Goal: Task Accomplishment & Management: Use online tool/utility

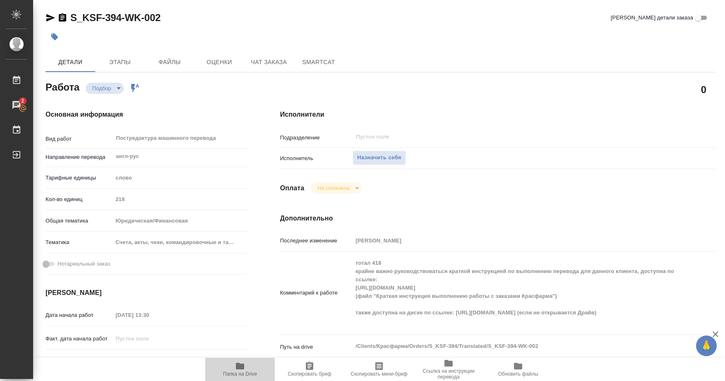
click at [244, 369] on icon "button" at bounding box center [240, 366] width 8 height 7
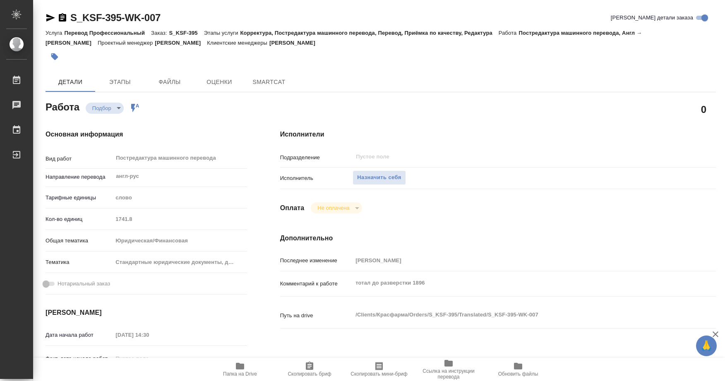
type textarea "x"
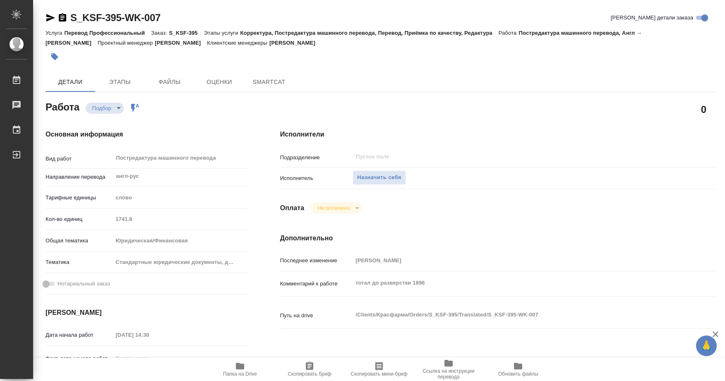
type textarea "x"
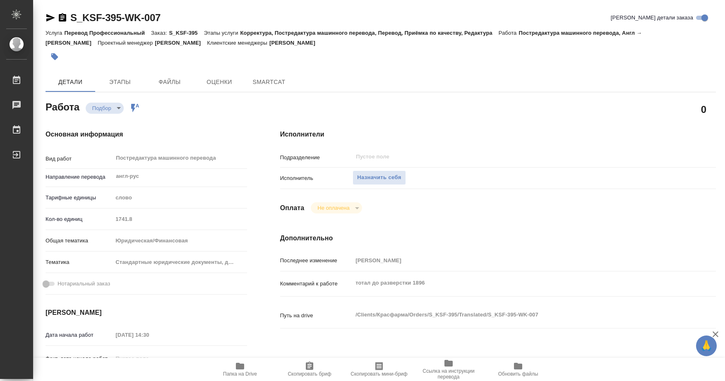
type textarea "x"
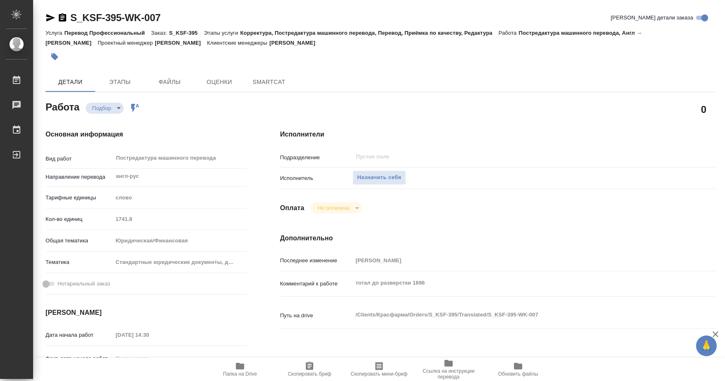
type textarea "x"
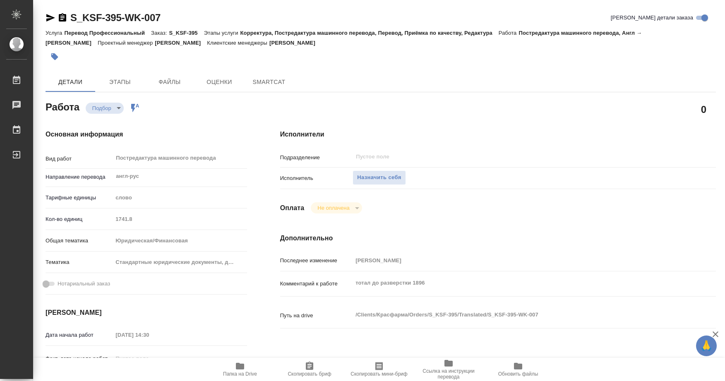
type textarea "x"
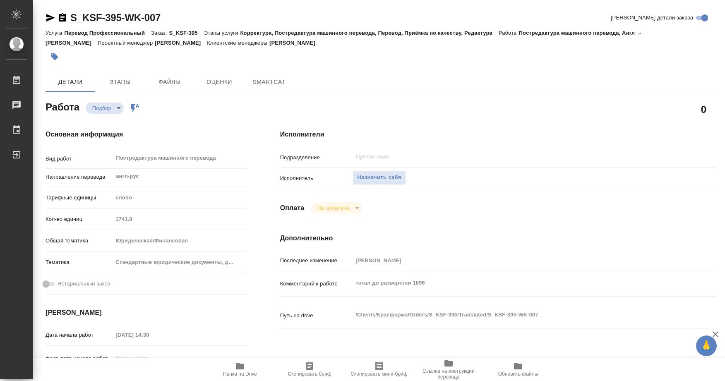
type textarea "x"
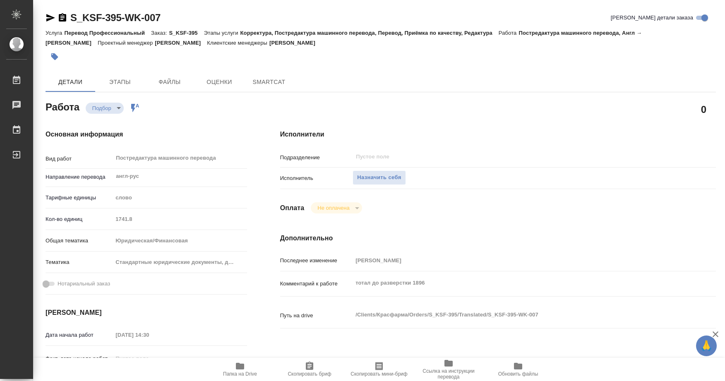
type textarea "x"
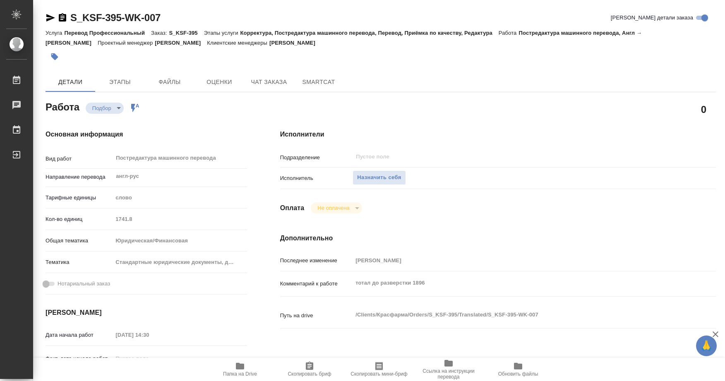
scroll to position [83, 0]
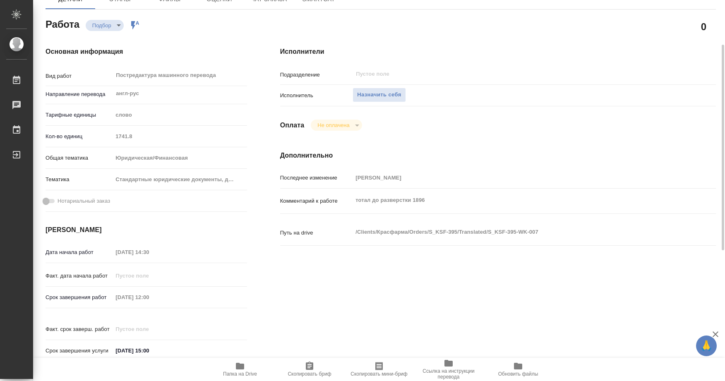
type textarea "x"
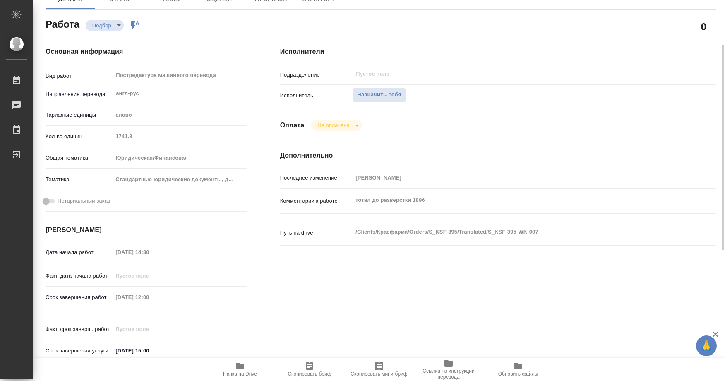
type textarea "x"
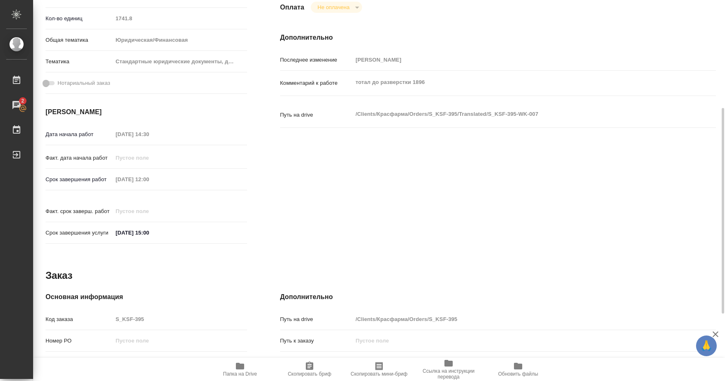
scroll to position [325, 0]
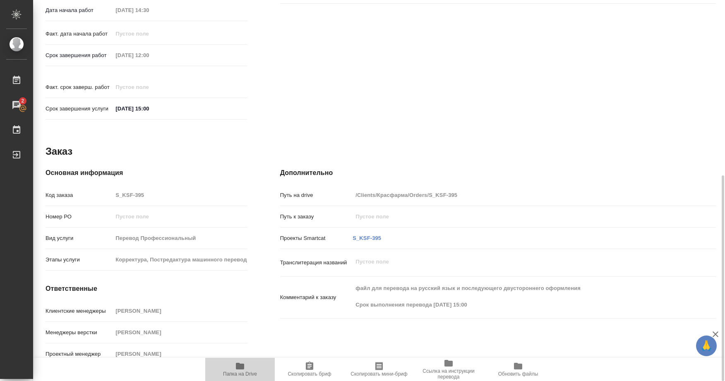
click at [238, 363] on icon "button" at bounding box center [240, 366] width 8 height 7
drag, startPoint x: 238, startPoint y: 363, endPoint x: 236, endPoint y: 358, distance: 5.4
click at [238, 363] on icon "button" at bounding box center [240, 366] width 8 height 7
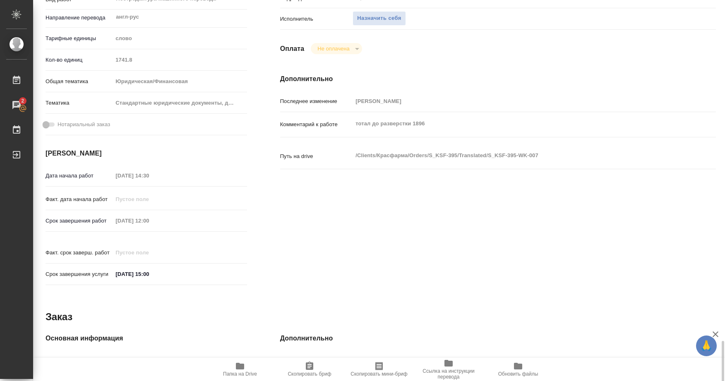
scroll to position [118, 0]
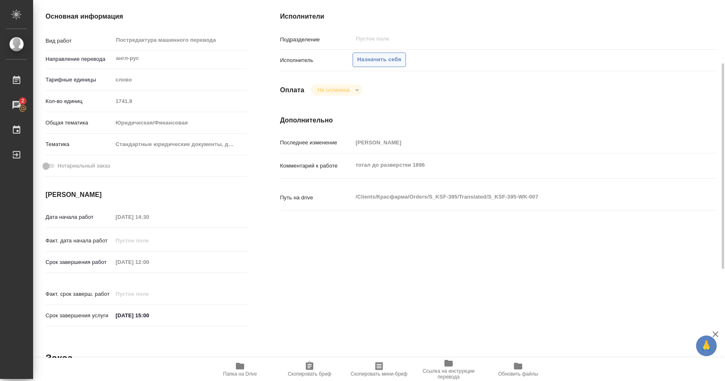
click at [395, 62] on span "Назначить себя" at bounding box center [379, 60] width 44 height 10
click at [373, 61] on span "Назначить себя" at bounding box center [379, 60] width 44 height 10
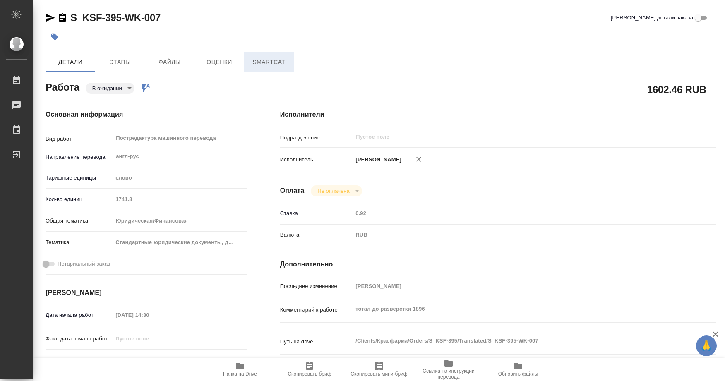
type textarea "x"
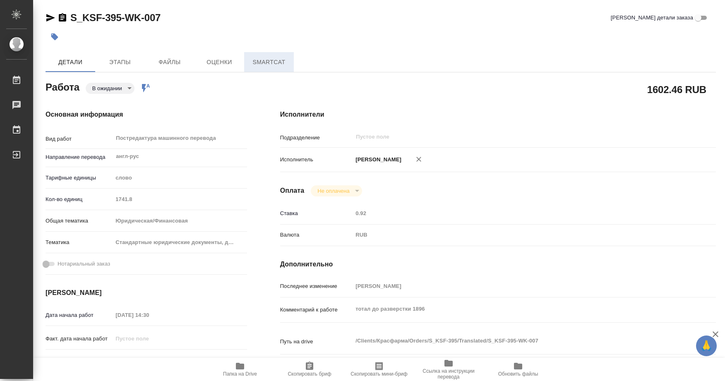
type textarea "x"
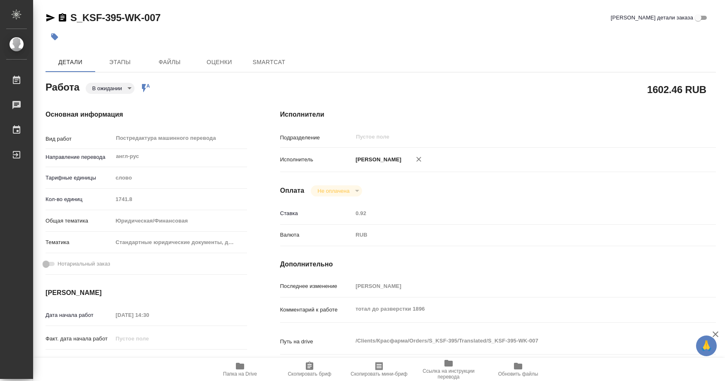
type textarea "x"
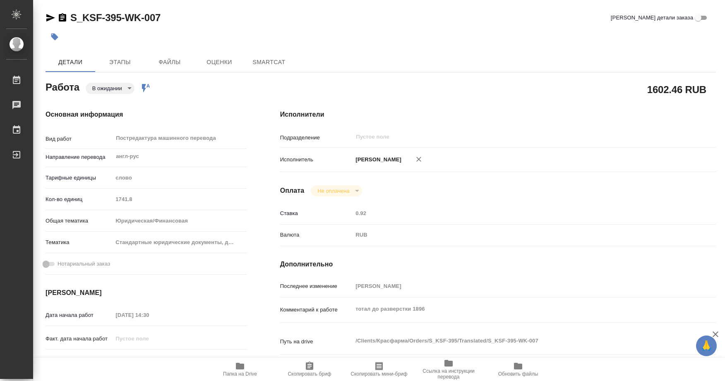
type textarea "x"
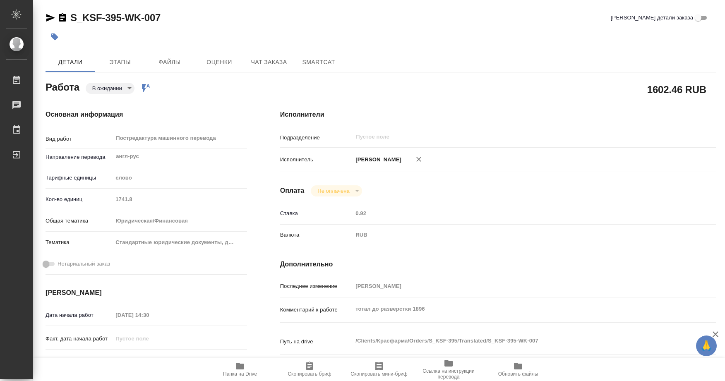
type textarea "x"
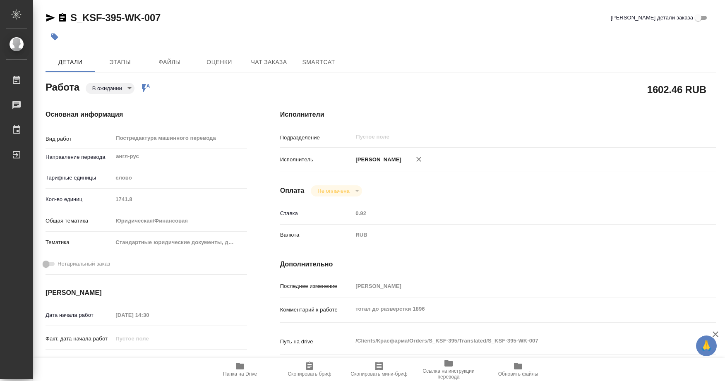
type textarea "x"
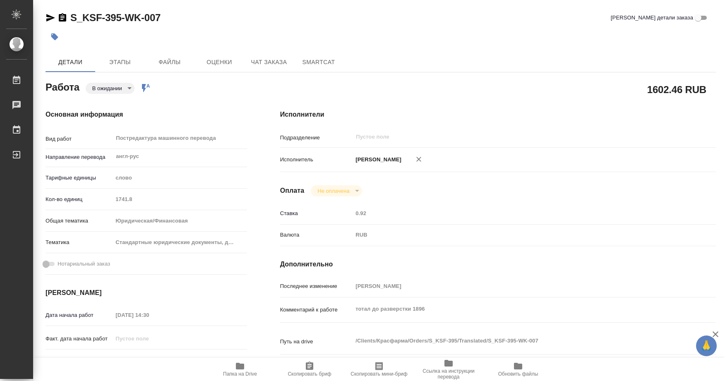
click at [307, 368] on icon "button" at bounding box center [309, 366] width 7 height 8
